Goal: Task Accomplishment & Management: Manage account settings

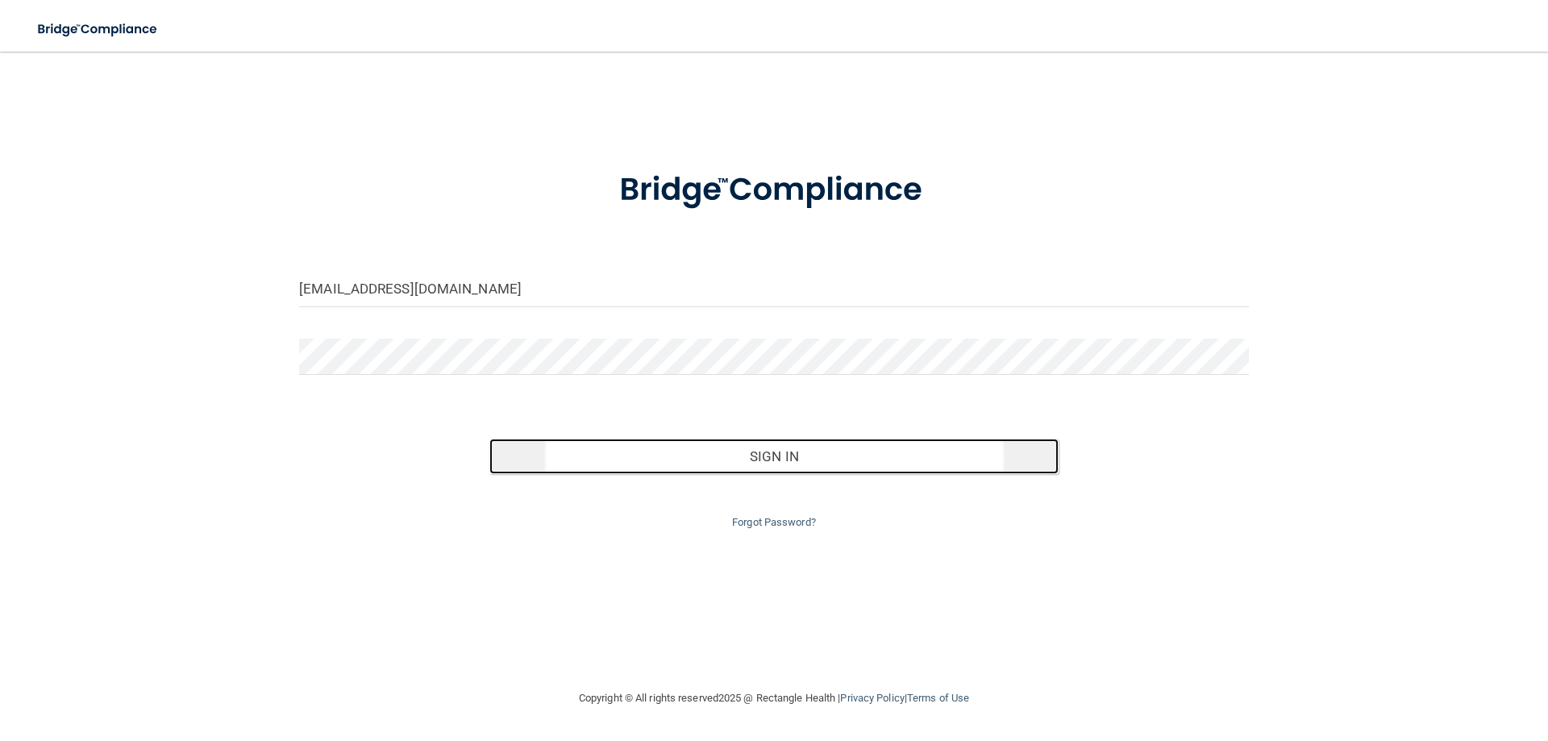
click at [790, 438] on button "Sign In" at bounding box center [774, 455] width 570 height 35
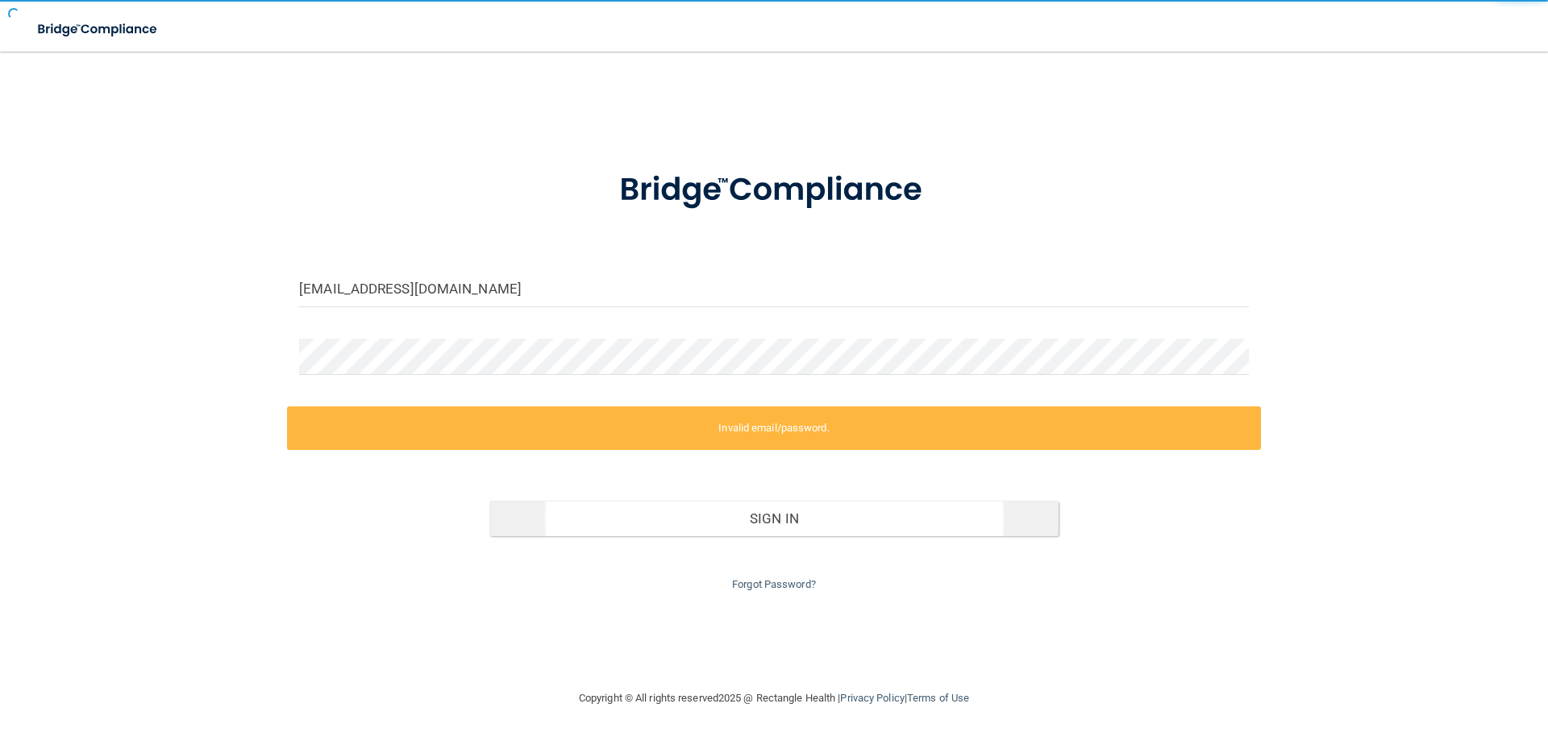
click at [772, 450] on div "Invalid email/password. You don't have permission to access that page. Sign In …" at bounding box center [774, 500] width 974 height 188
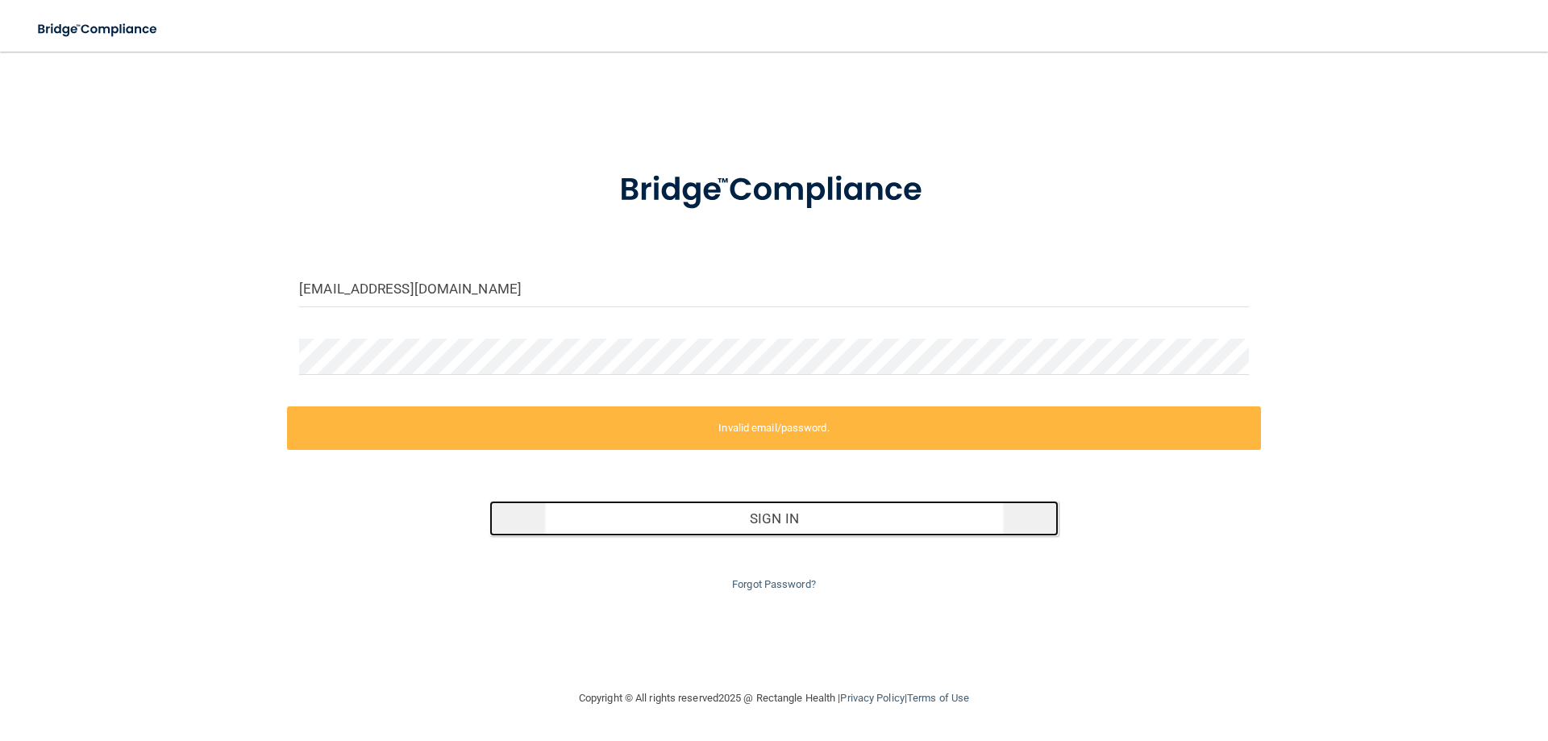
click at [721, 523] on button "Sign In" at bounding box center [774, 518] width 570 height 35
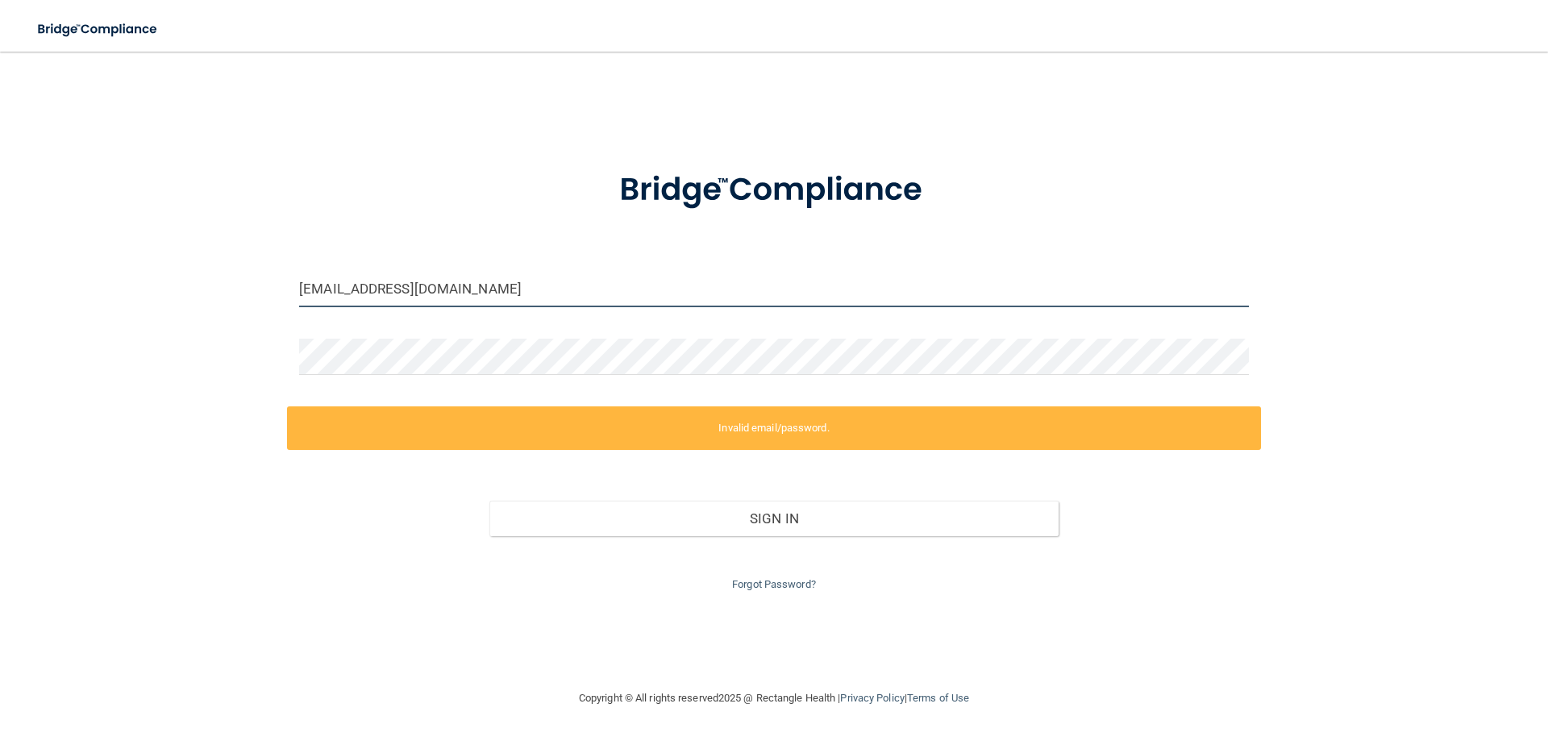
click at [495, 301] on input "[EMAIL_ADDRESS][DOMAIN_NAME]" at bounding box center [773, 289] width 949 height 36
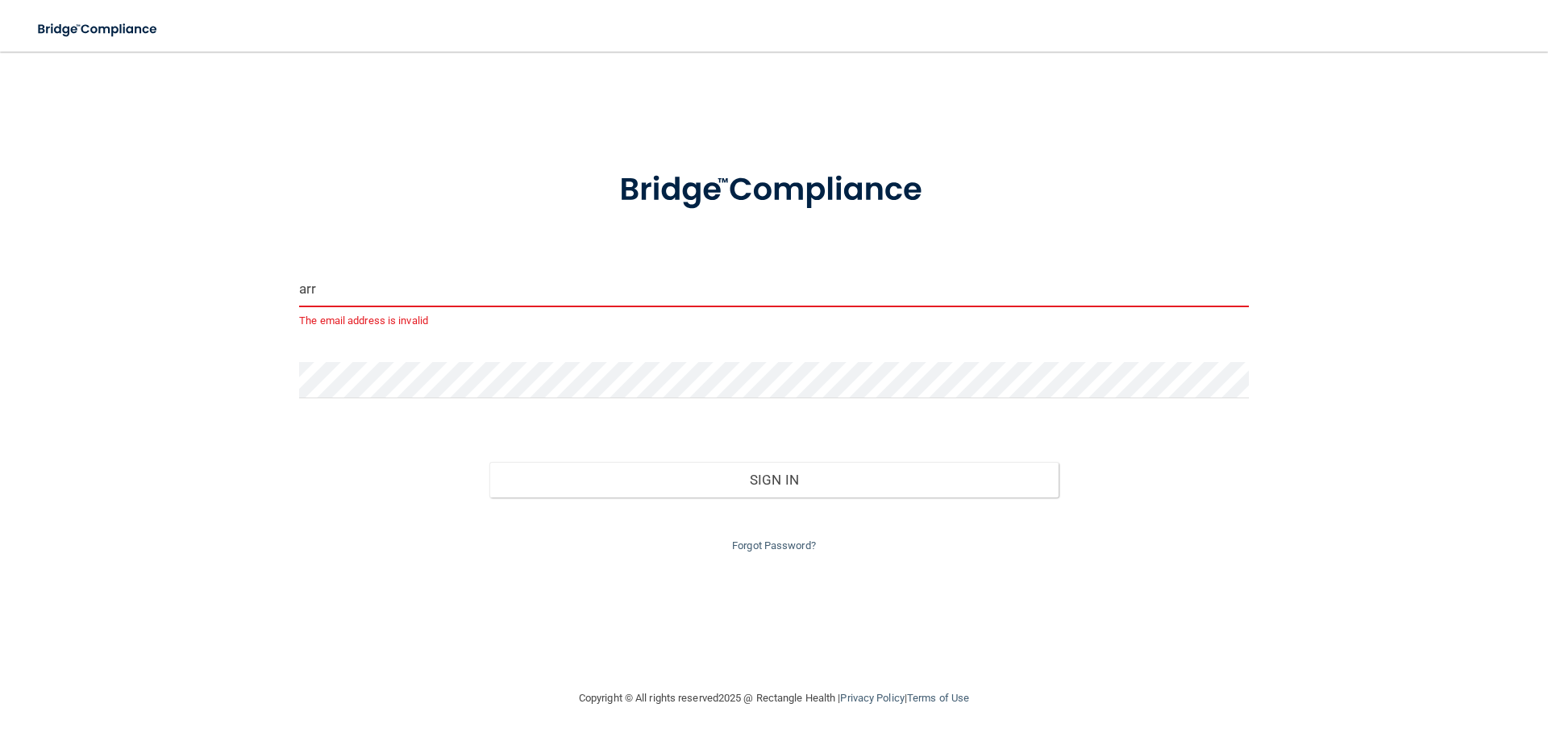
type input "[PERSON_NAME][EMAIL_ADDRESS][DOMAIN_NAME]"
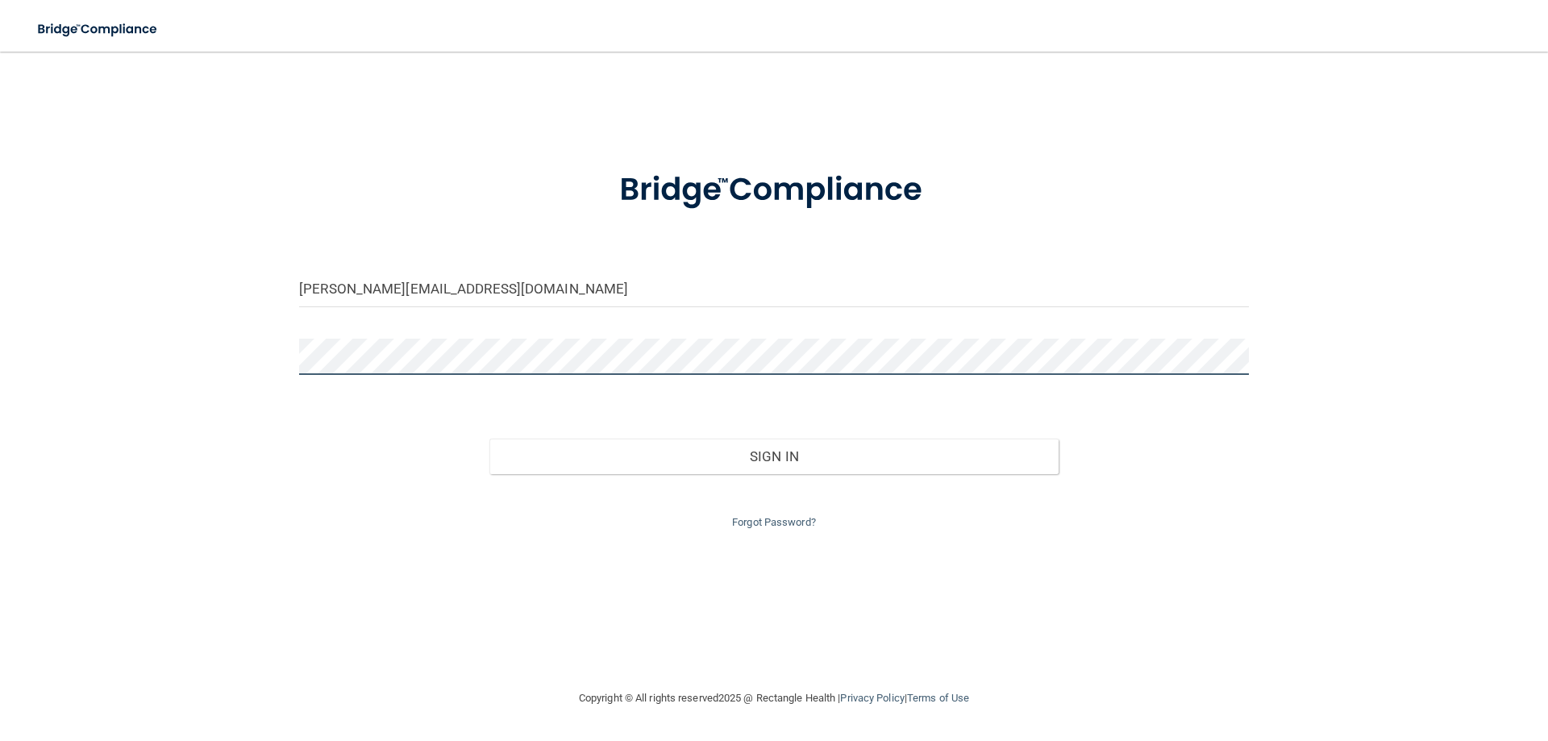
click at [217, 409] on div "[PERSON_NAME][EMAIL_ADDRESS][DOMAIN_NAME] Invalid email/password. You don't hav…" at bounding box center [773, 370] width 1483 height 604
click at [489, 438] on button "Sign In" at bounding box center [774, 455] width 570 height 35
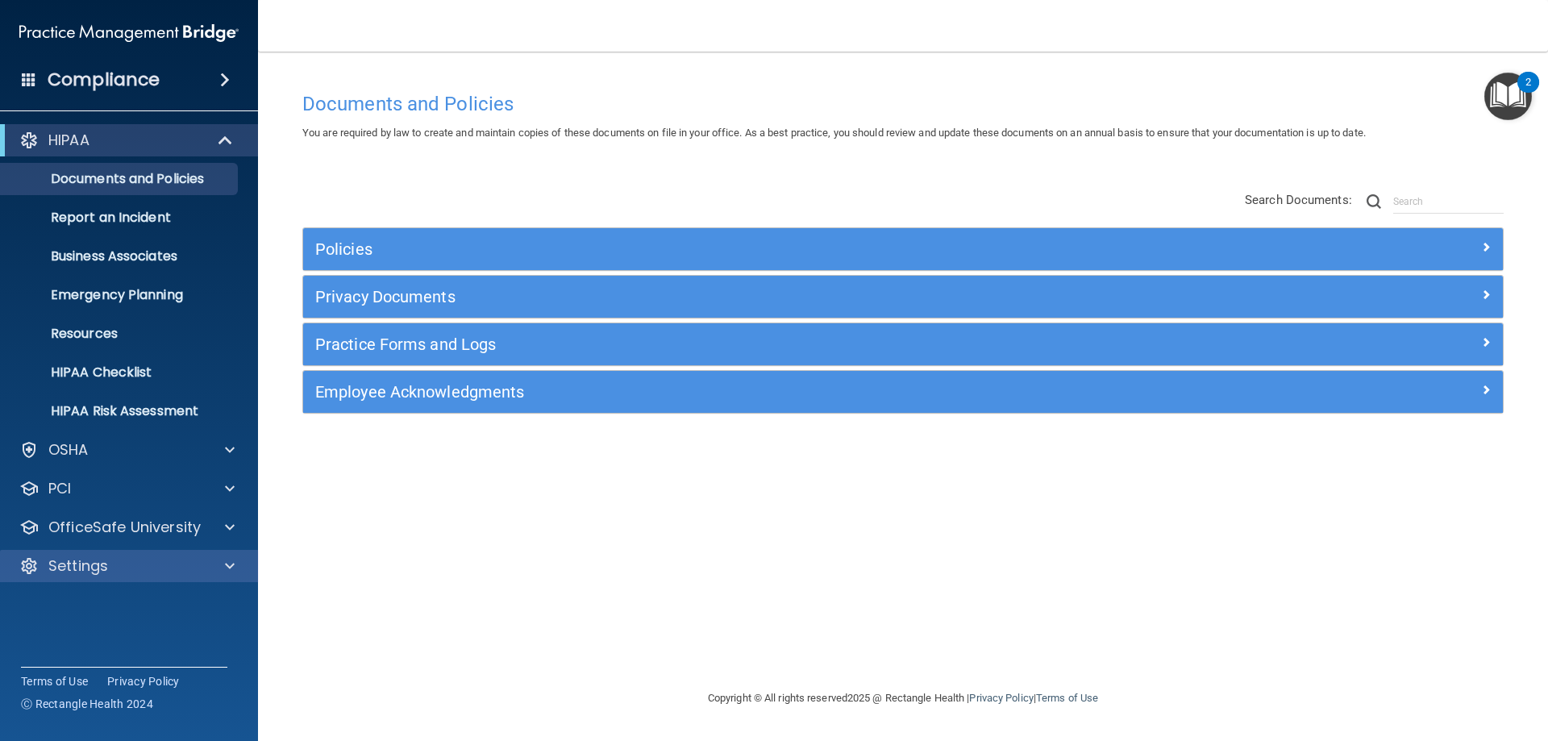
click at [230, 555] on div "Settings" at bounding box center [129, 566] width 259 height 32
click at [231, 559] on span at bounding box center [230, 565] width 10 height 19
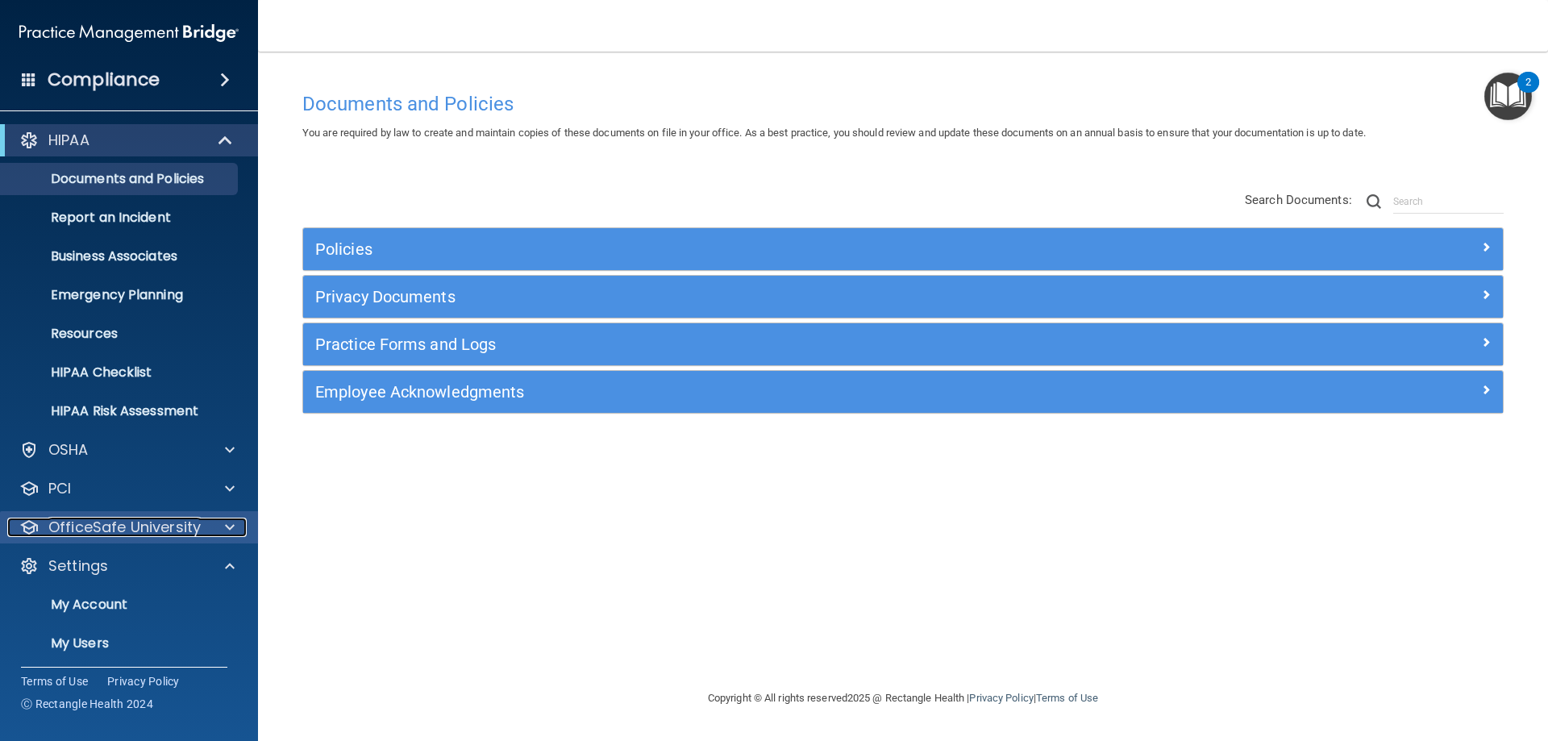
click at [231, 526] on span at bounding box center [230, 526] width 10 height 19
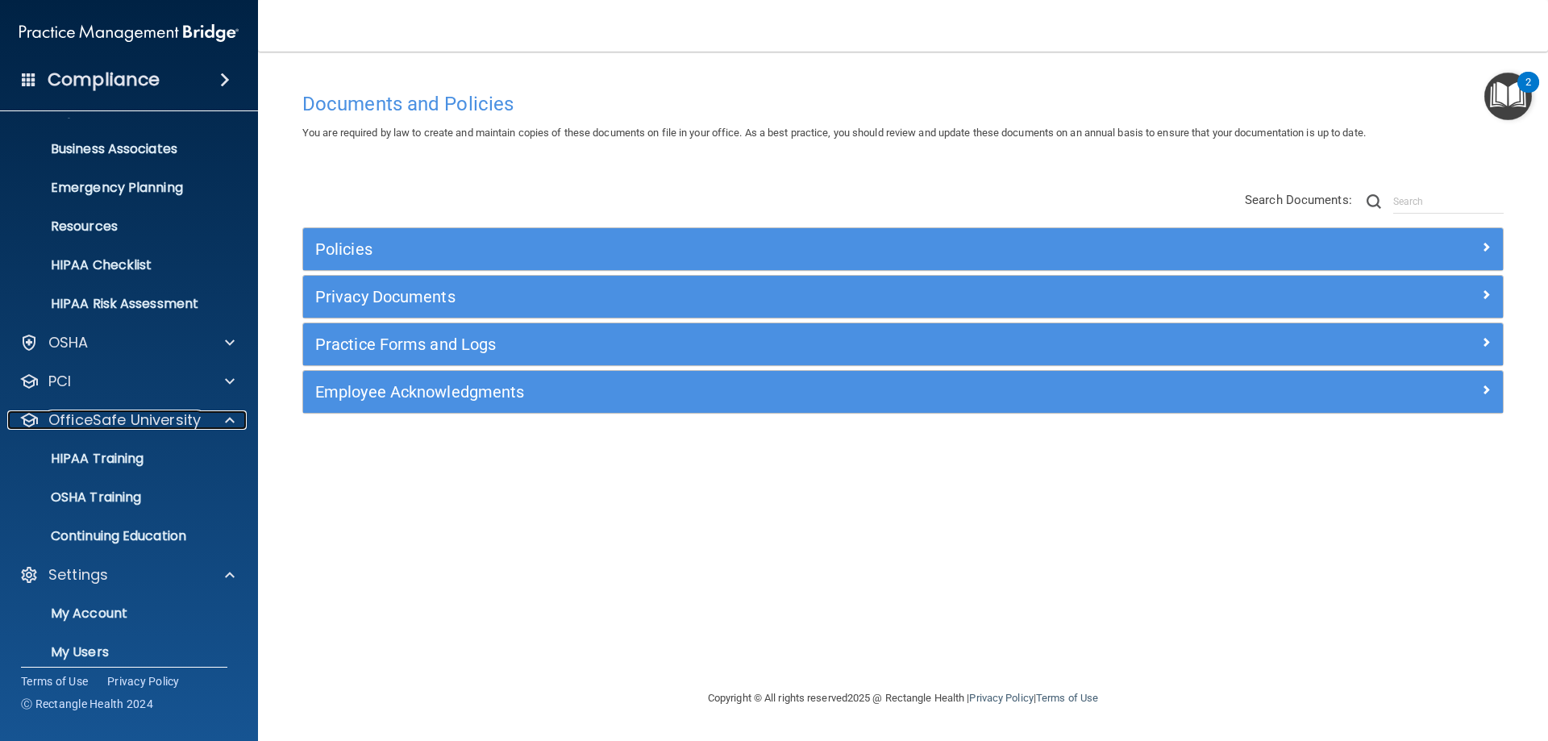
scroll to position [199, 0]
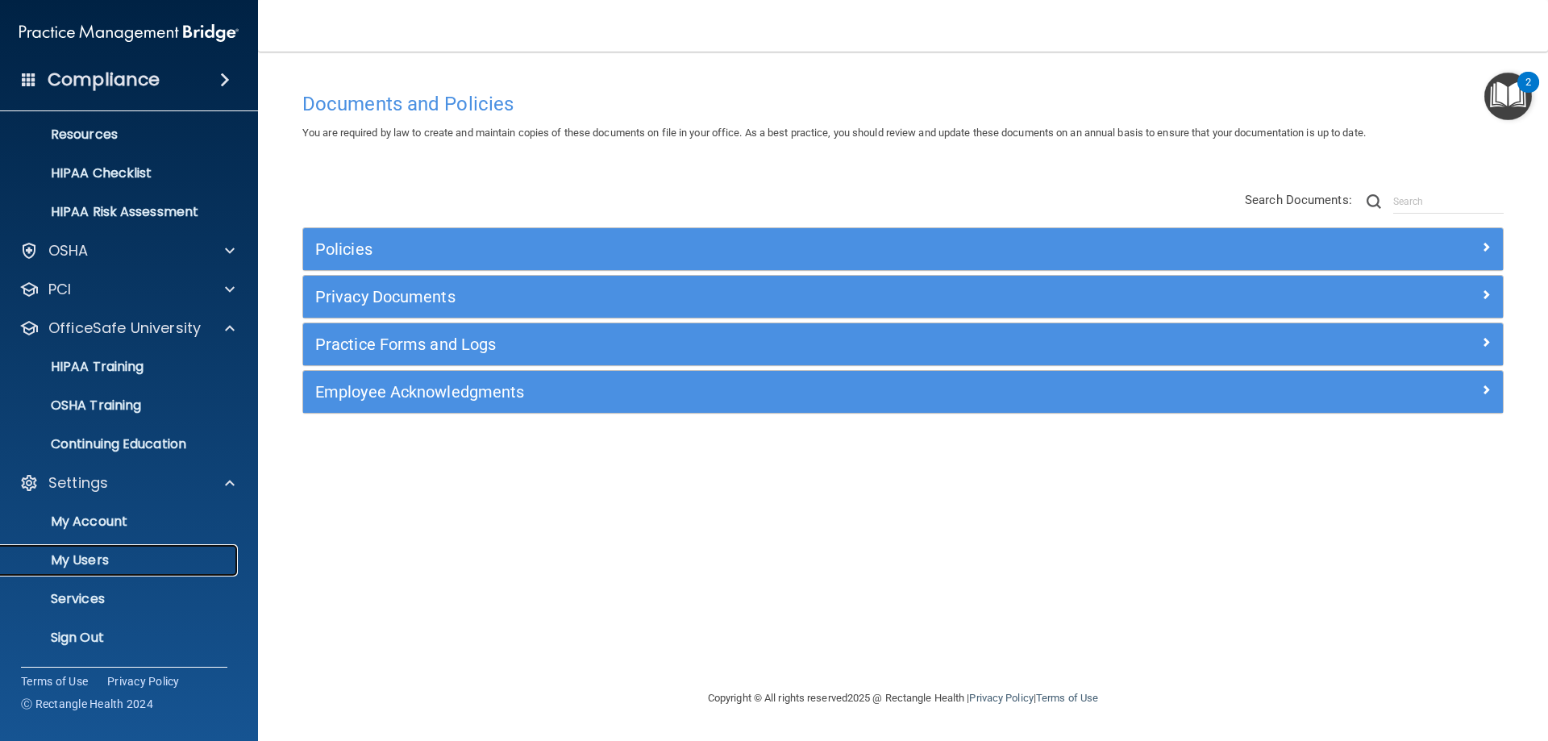
click at [114, 550] on link "My Users" at bounding box center [111, 560] width 254 height 32
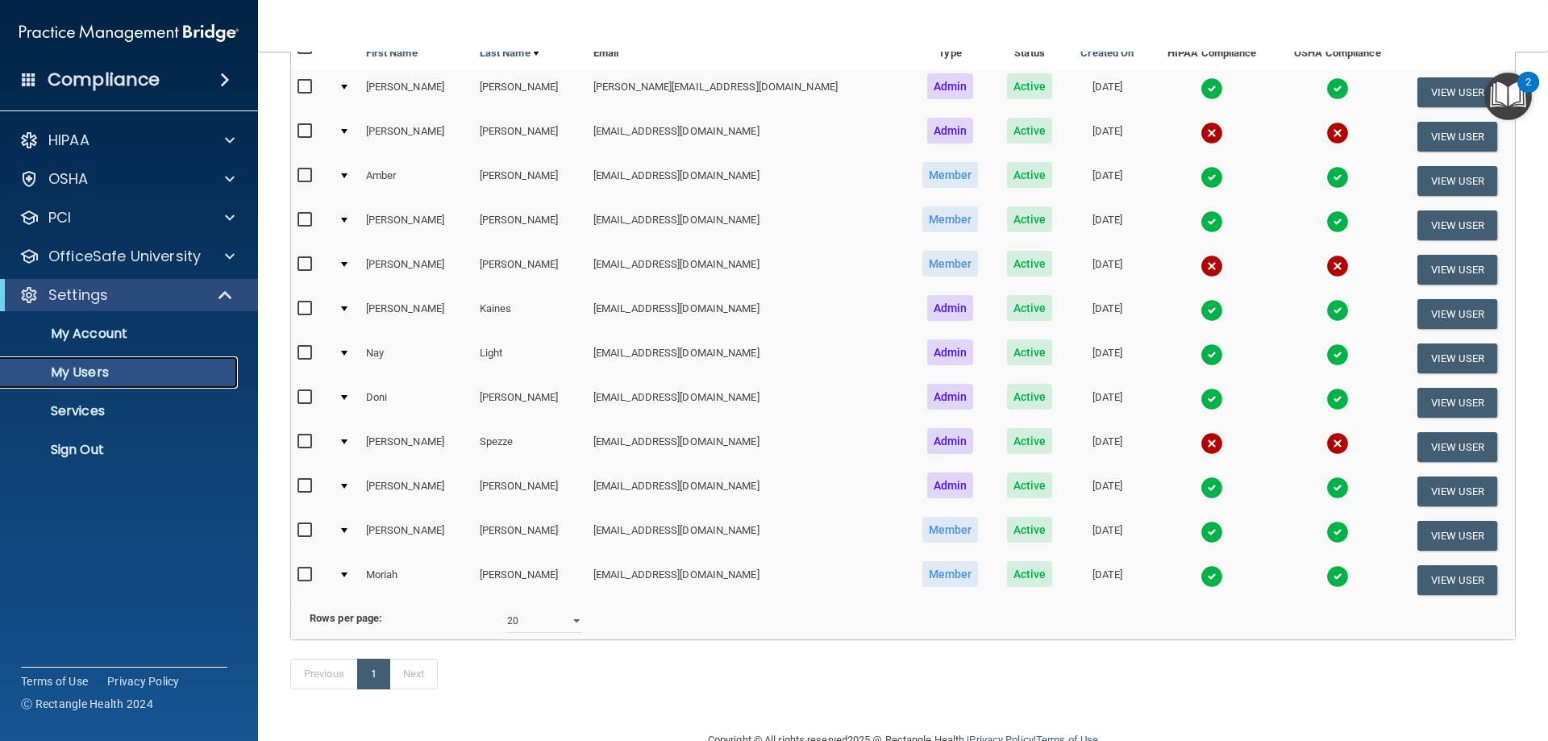
scroll to position [242, 0]
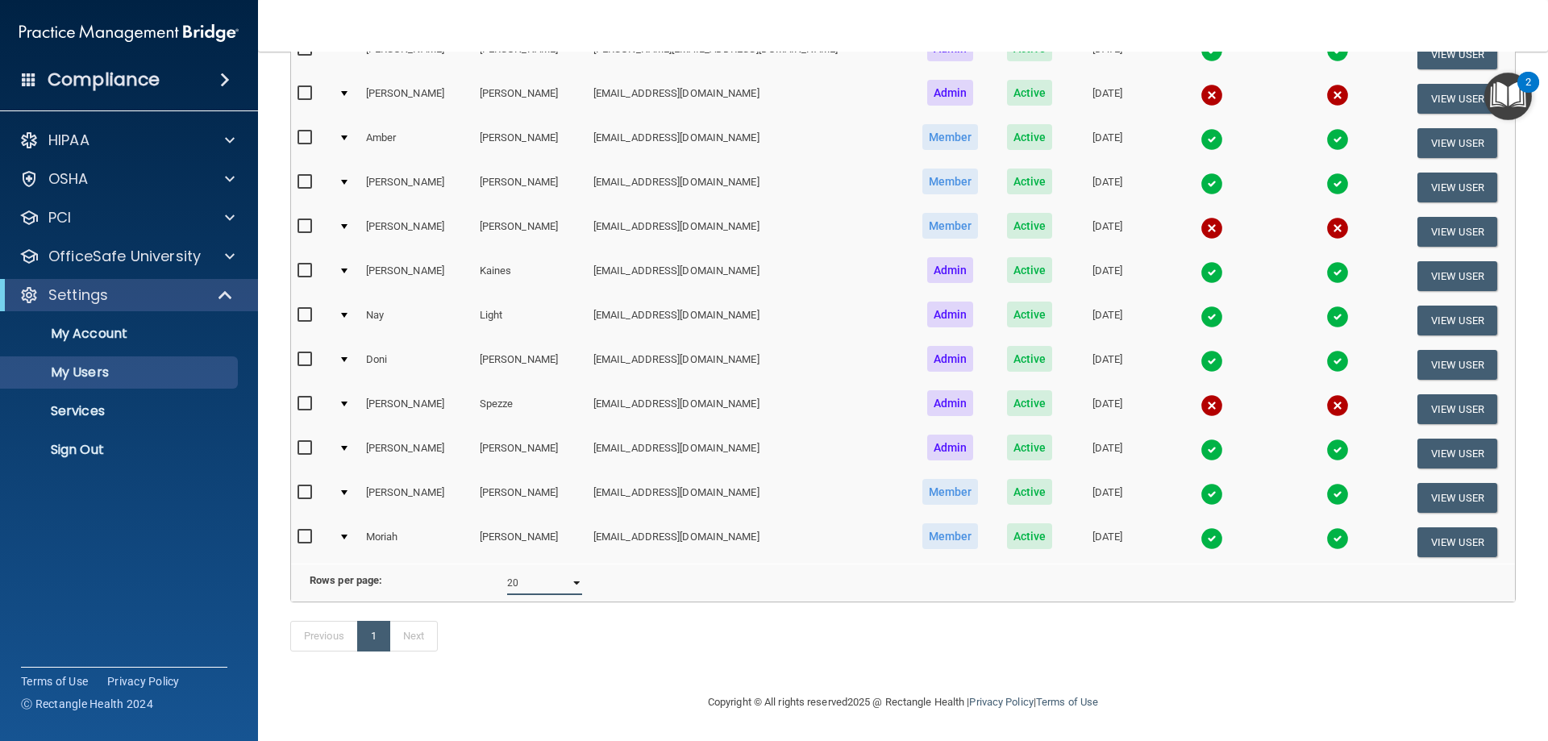
click at [547, 571] on select "10 20 30 40 all" at bounding box center [544, 583] width 75 height 24
select select "12"
click at [507, 571] on select "10 20 30 40 all" at bounding box center [544, 583] width 75 height 24
click at [557, 613] on div "Previous 1 Next" at bounding box center [902, 639] width 1249 height 74
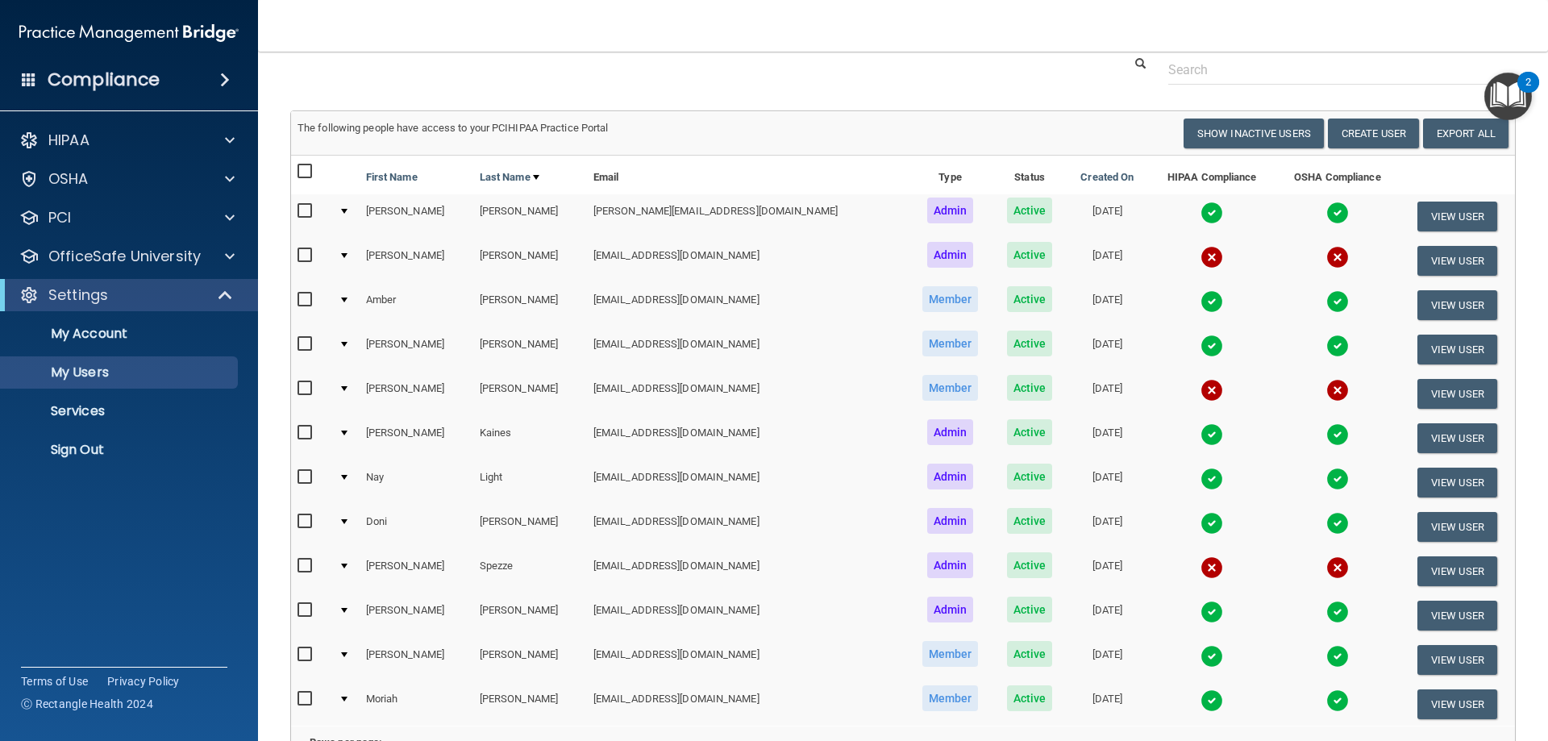
scroll to position [81, 0]
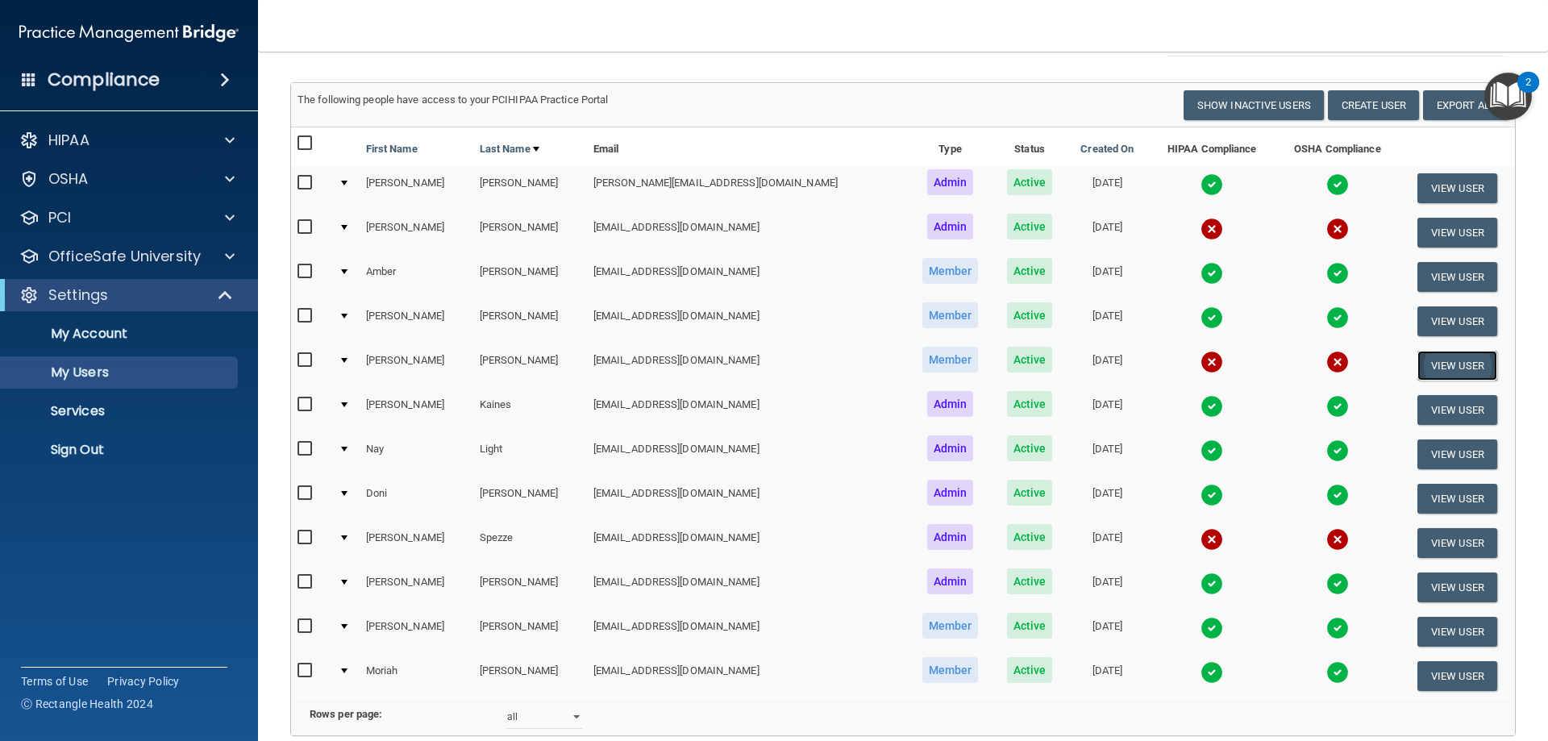
click at [1417, 364] on button "View User" at bounding box center [1457, 366] width 80 height 30
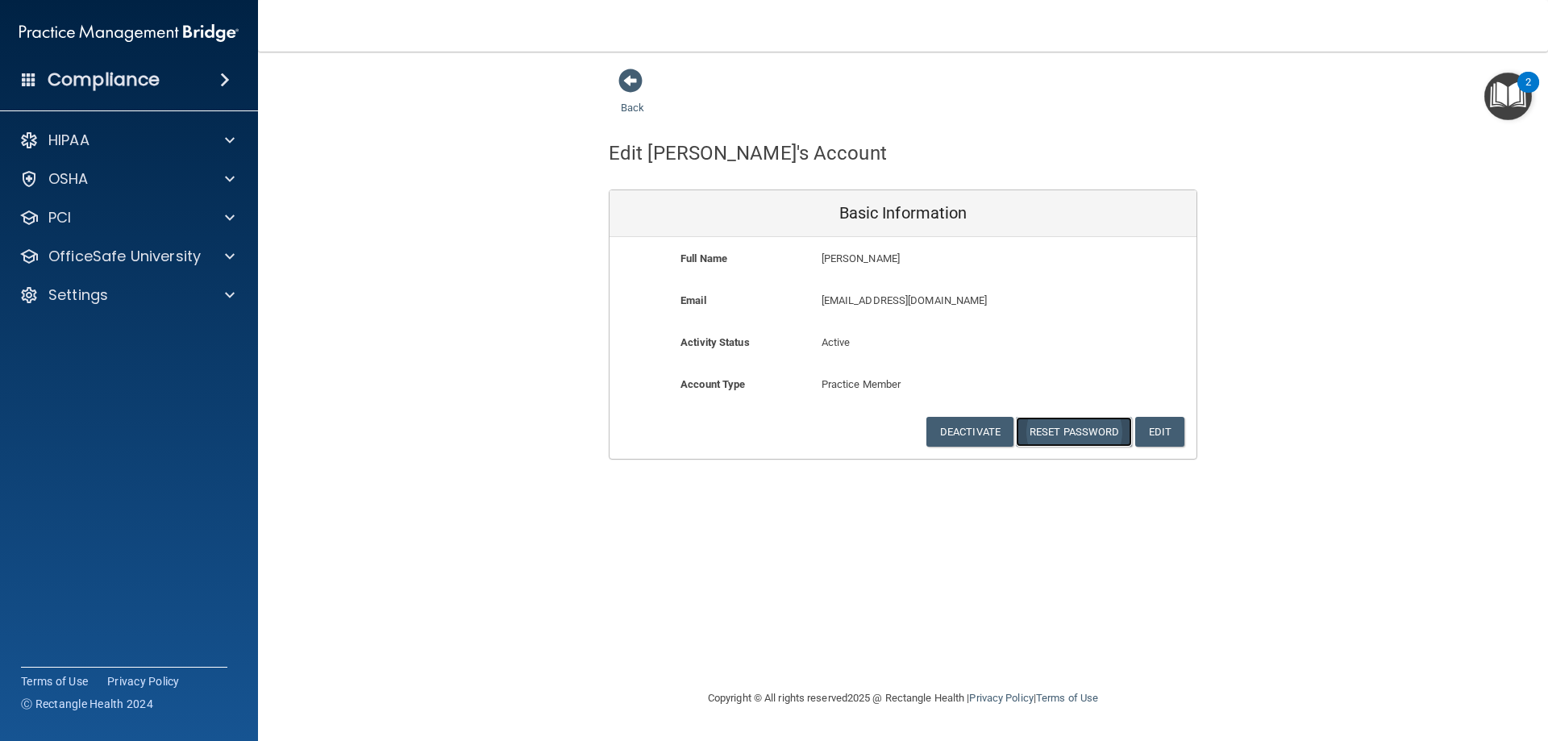
click at [1098, 430] on button "Reset Password" at bounding box center [1074, 432] width 116 height 30
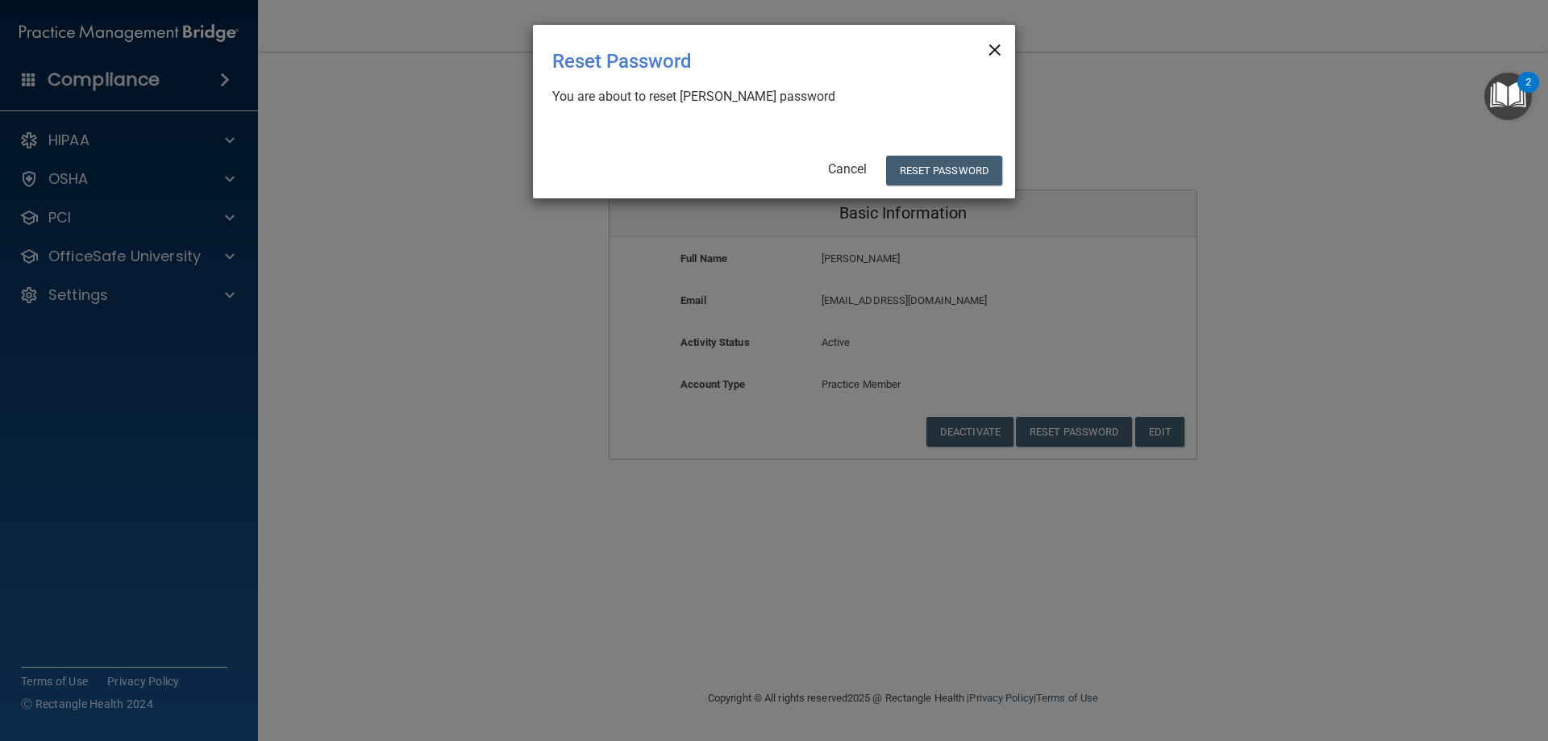
click at [993, 36] on span "×" at bounding box center [994, 47] width 15 height 32
